Goal: Information Seeking & Learning: Learn about a topic

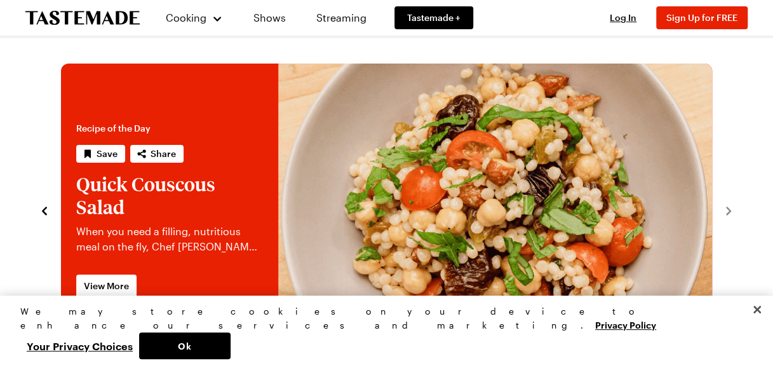
click at [48, 203] on button "navigate to previous item" at bounding box center [44, 209] width 13 height 15
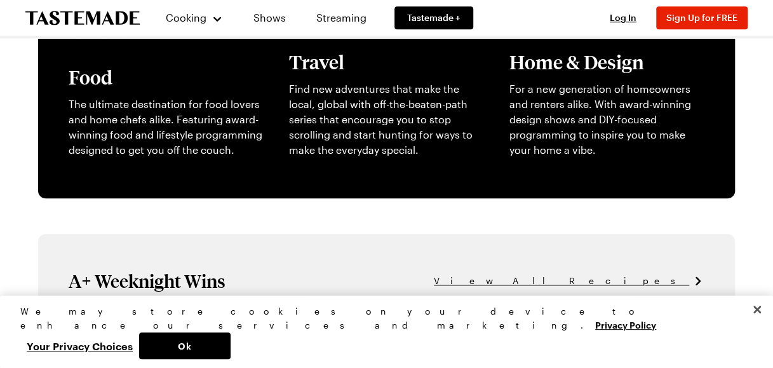
scroll to position [592, 0]
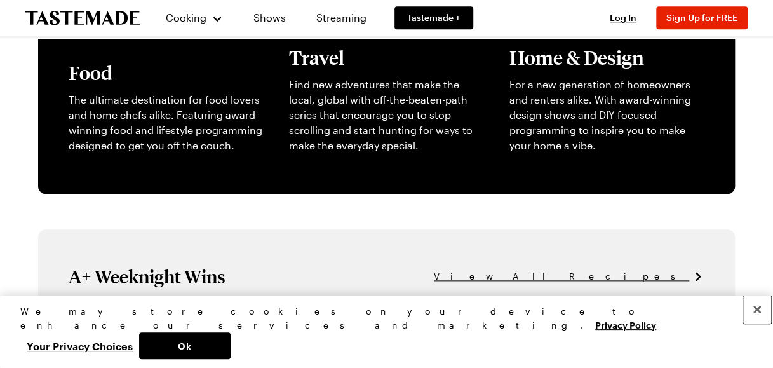
click at [759, 323] on button "Close" at bounding box center [758, 310] width 28 height 28
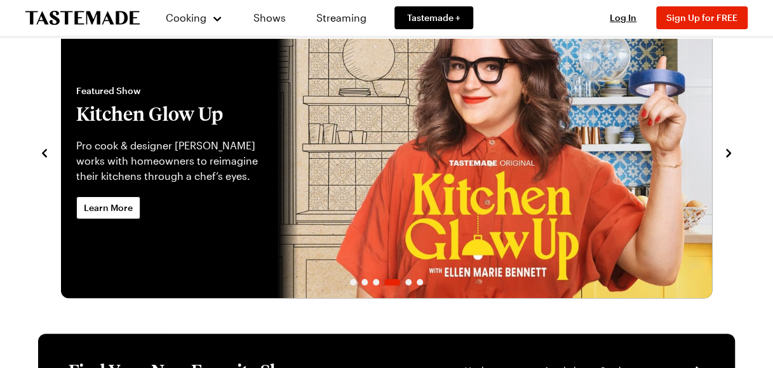
scroll to position [0, 0]
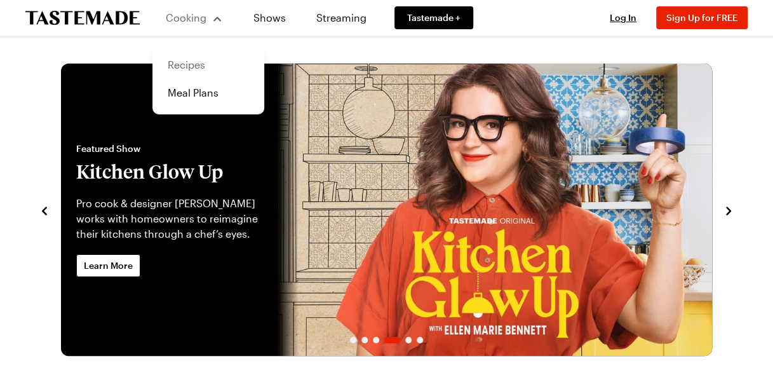
click at [178, 69] on link "Recipes" at bounding box center [208, 65] width 97 height 28
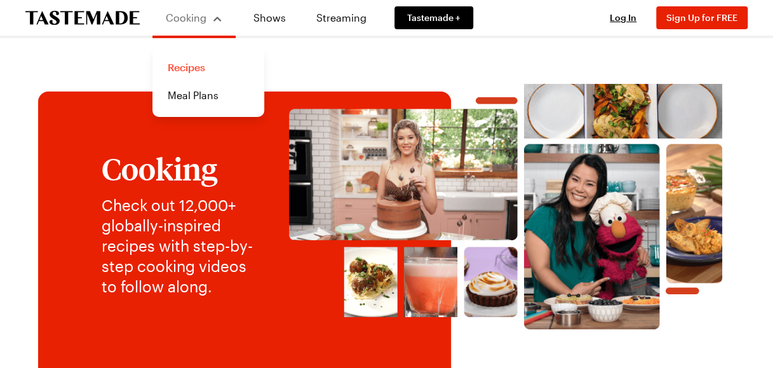
click at [184, 67] on link "Recipes" at bounding box center [208, 67] width 97 height 28
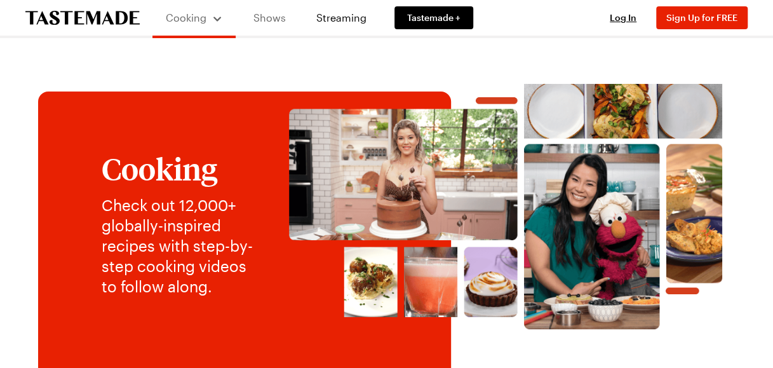
click at [273, 20] on link "Shows" at bounding box center [270, 18] width 58 height 36
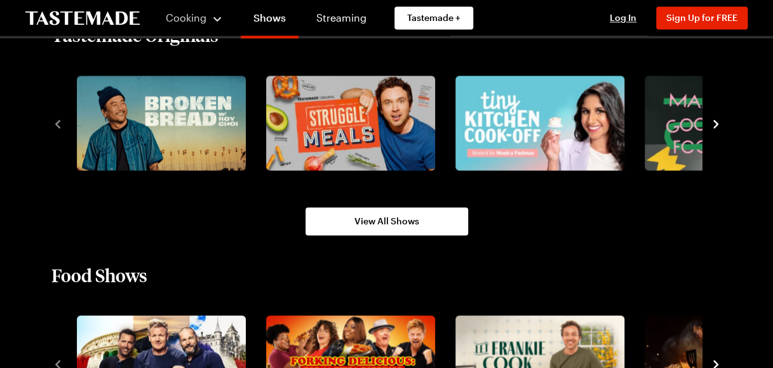
scroll to position [910, 0]
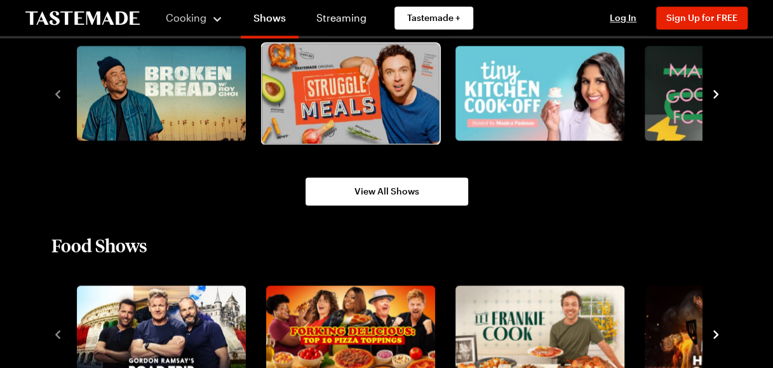
click at [350, 109] on img "2 / 8" at bounding box center [350, 93] width 177 height 100
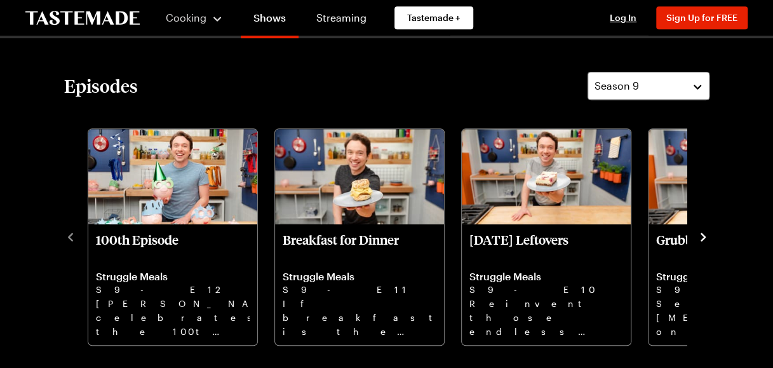
scroll to position [337, 0]
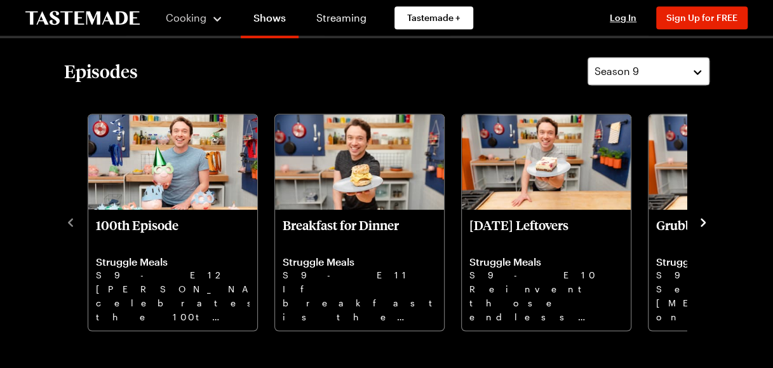
click at [702, 229] on div "100th Episode Struggle Meals S9 - E12 Frankie celebrates the 100th episode of S…" at bounding box center [387, 221] width 646 height 221
click at [702, 224] on icon "navigate to next item" at bounding box center [703, 222] width 5 height 8
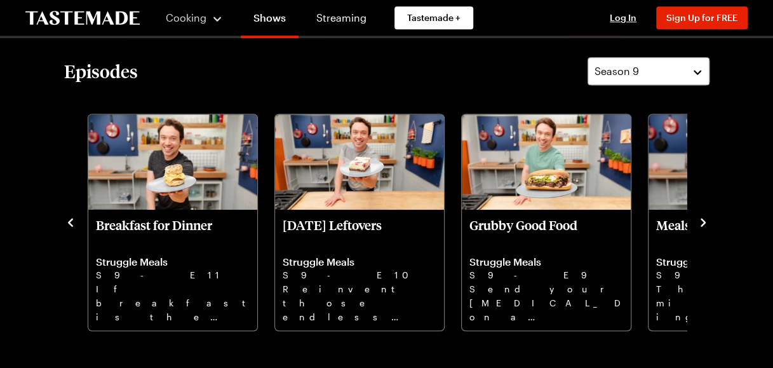
click at [702, 224] on icon "navigate to next item" at bounding box center [703, 222] width 5 height 8
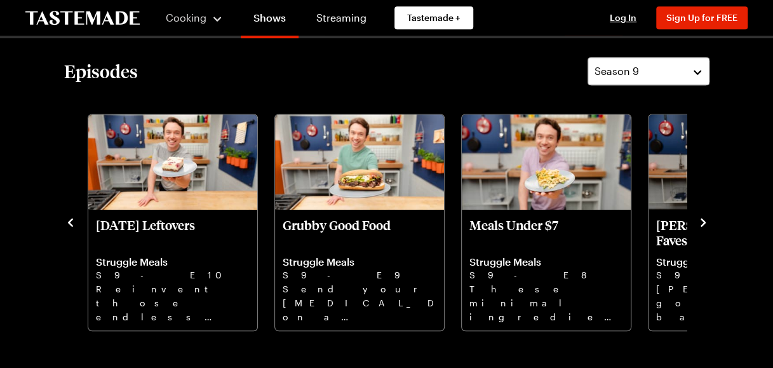
click at [702, 224] on icon "navigate to next item" at bounding box center [703, 222] width 5 height 8
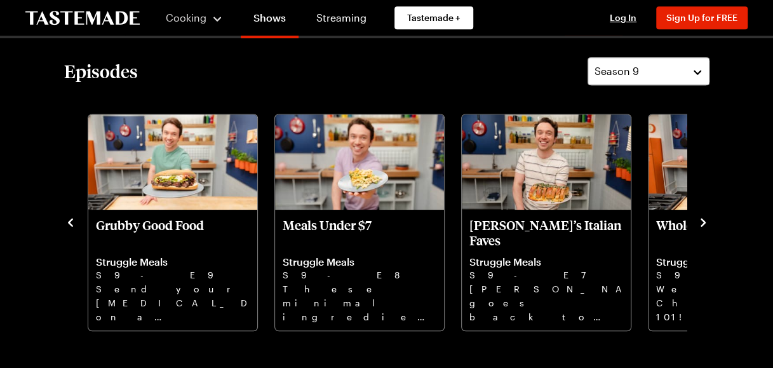
click at [702, 224] on icon "navigate to next item" at bounding box center [703, 222] width 5 height 8
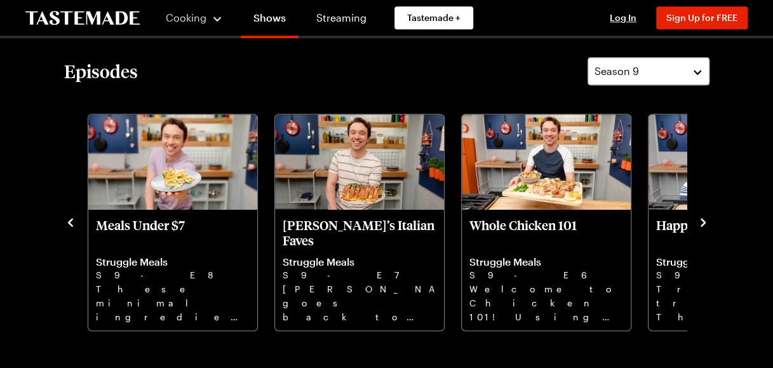
click at [702, 224] on icon "navigate to next item" at bounding box center [703, 222] width 5 height 8
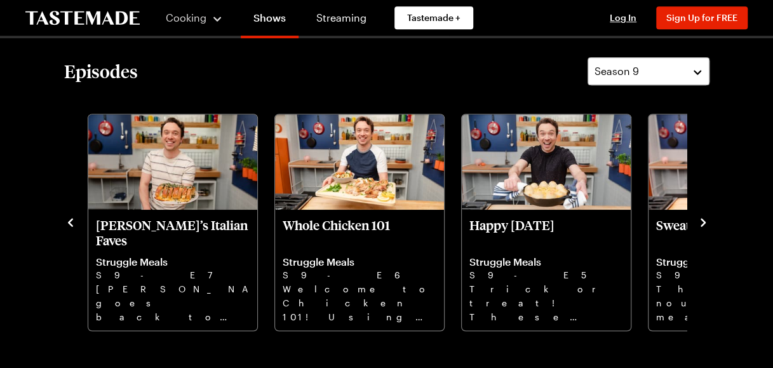
click at [702, 224] on icon "navigate to next item" at bounding box center [703, 222] width 5 height 8
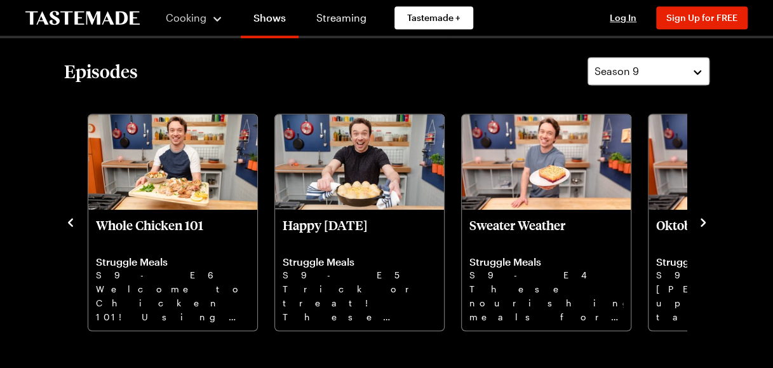
click at [702, 224] on icon "navigate to next item" at bounding box center [703, 222] width 5 height 8
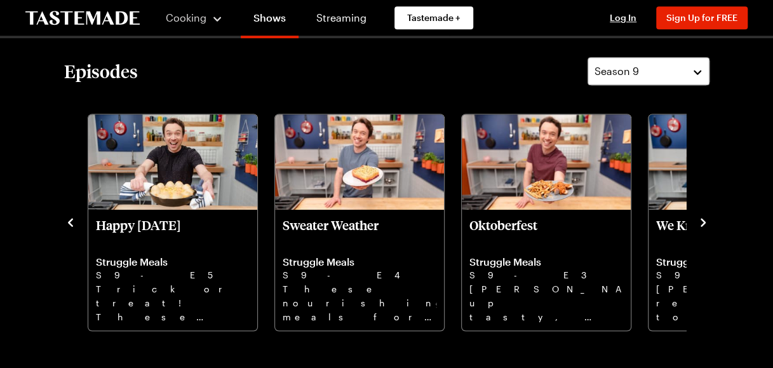
click at [702, 224] on icon "navigate to next item" at bounding box center [703, 222] width 5 height 8
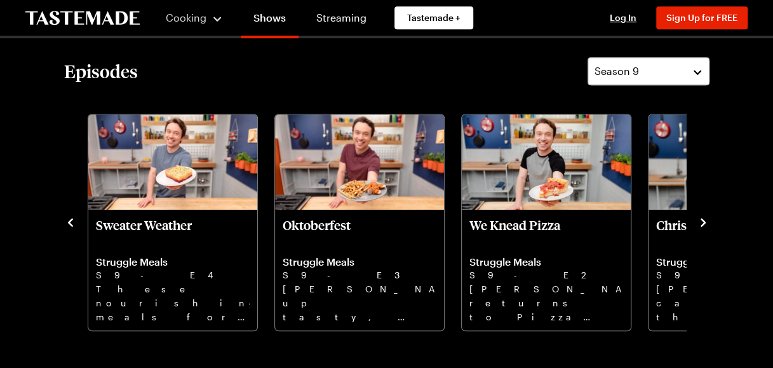
click at [702, 224] on icon "navigate to next item" at bounding box center [703, 222] width 5 height 8
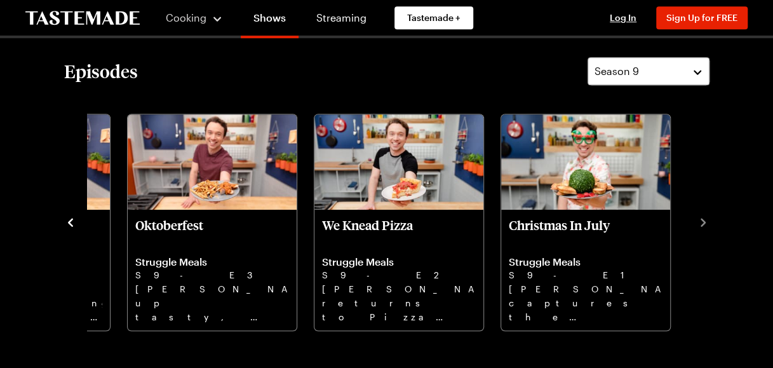
click at [526, 22] on div "Cooking Shows Streaming Tastemade + Log In Sign Up Log In Sign Up for FREE" at bounding box center [386, 18] width 773 height 36
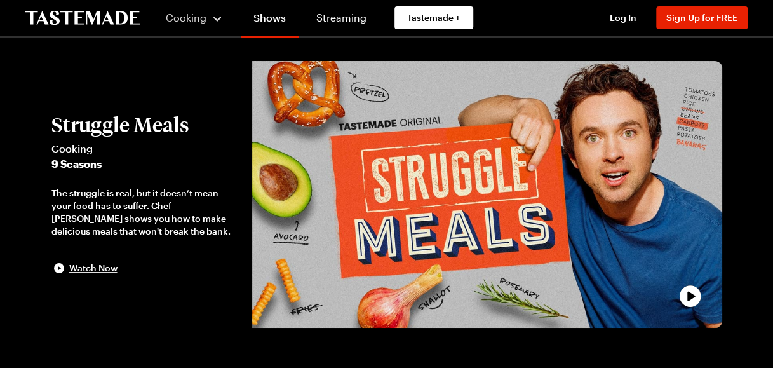
scroll to position [0, 0]
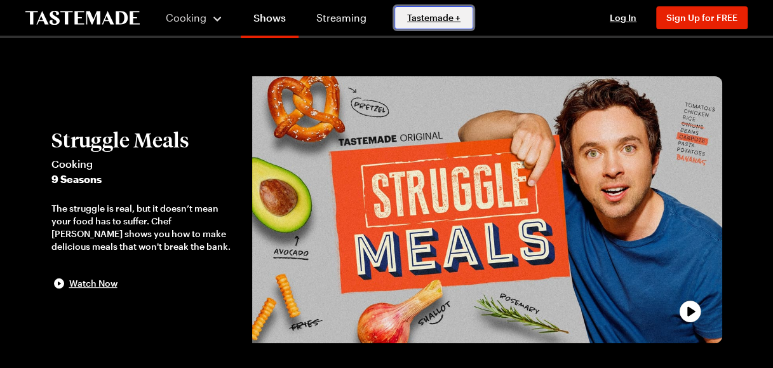
click at [442, 20] on span "Tastemade +" at bounding box center [433, 17] width 53 height 13
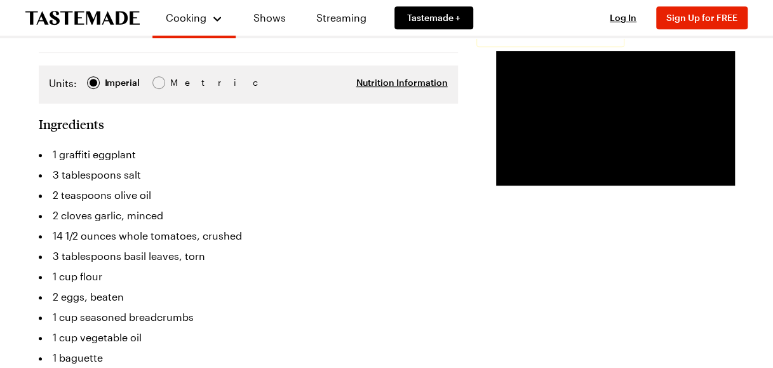
scroll to position [305, 0]
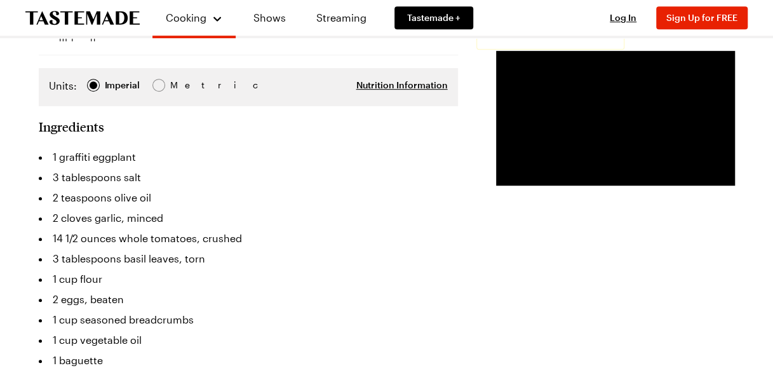
click at [57, 119] on h2 "Ingredients" at bounding box center [71, 126] width 65 height 15
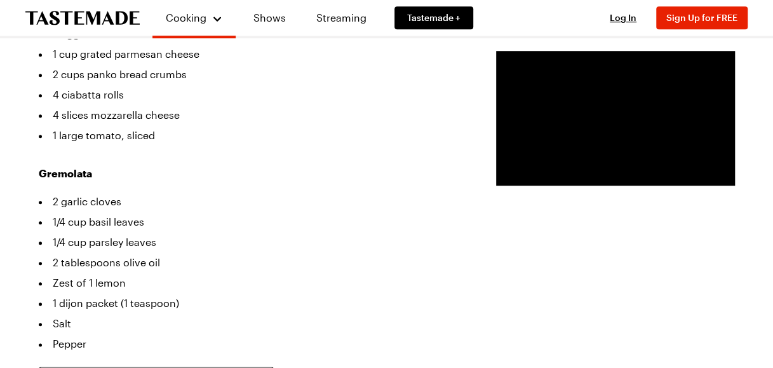
scroll to position [563, 0]
